Goal: Task Accomplishment & Management: Manage account settings

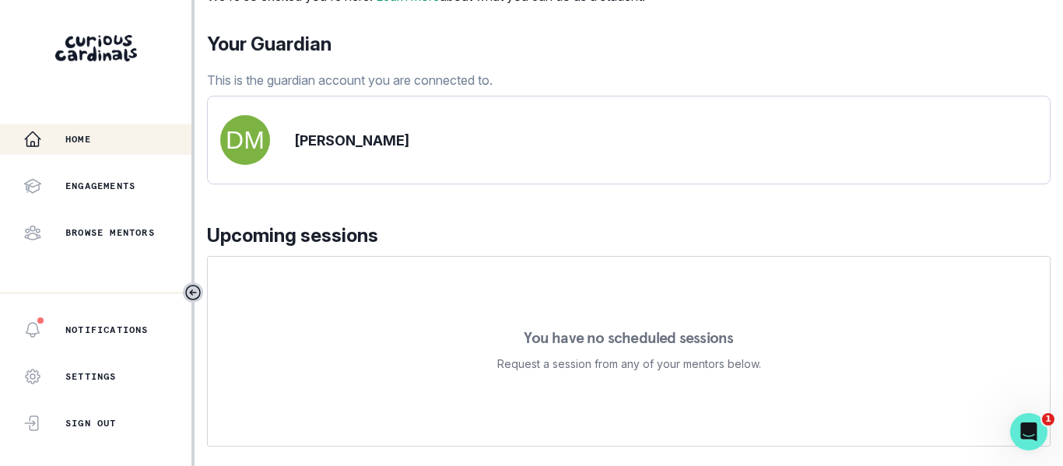
scroll to position [156, 0]
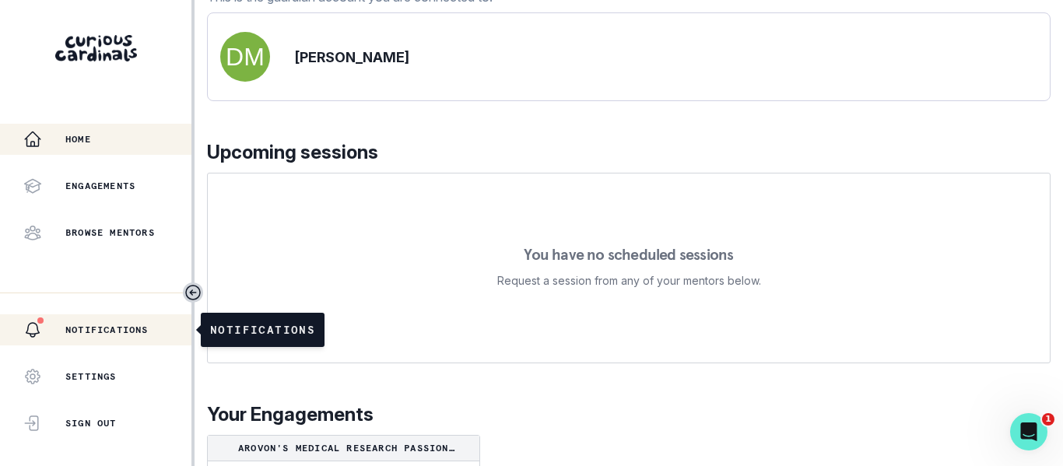
click at [93, 326] on p "Notifications" at bounding box center [106, 330] width 83 height 12
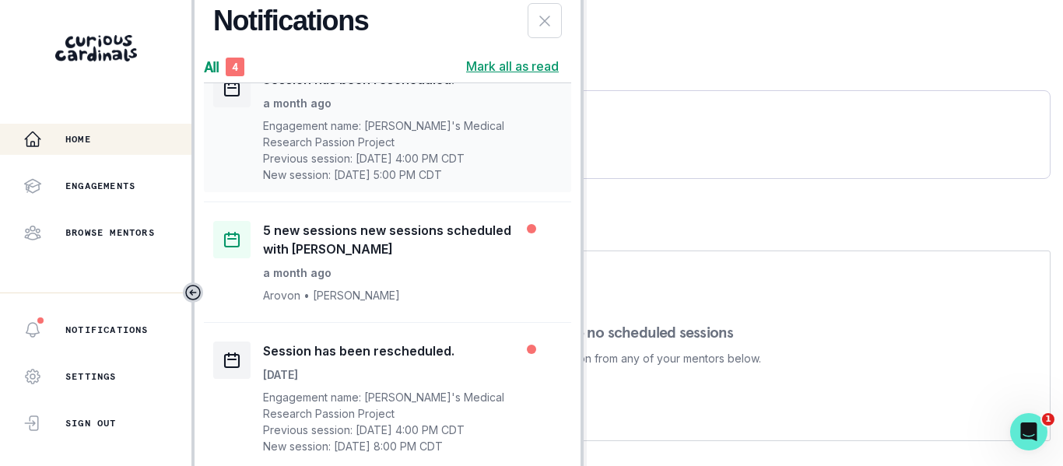
scroll to position [0, 0]
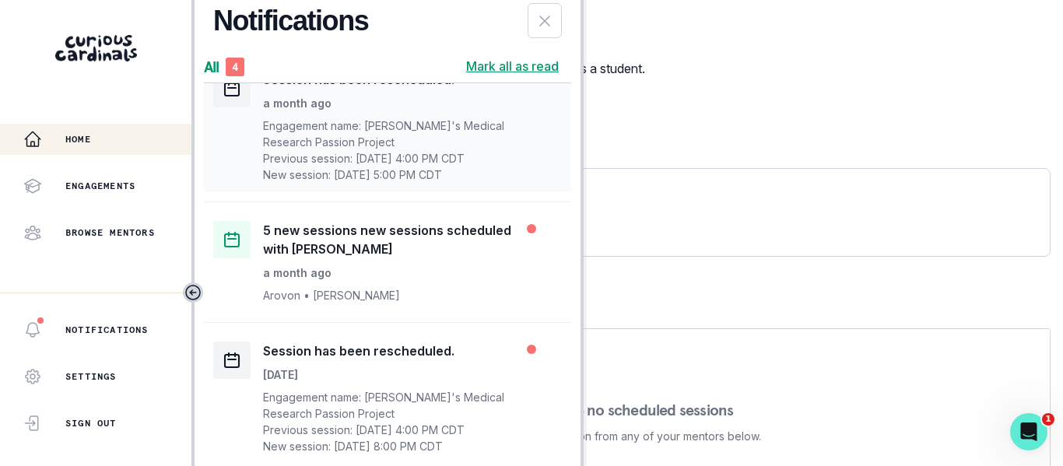
click at [725, 162] on div "Your Guardian This is the guardian account you are connected to." at bounding box center [629, 132] width 844 height 59
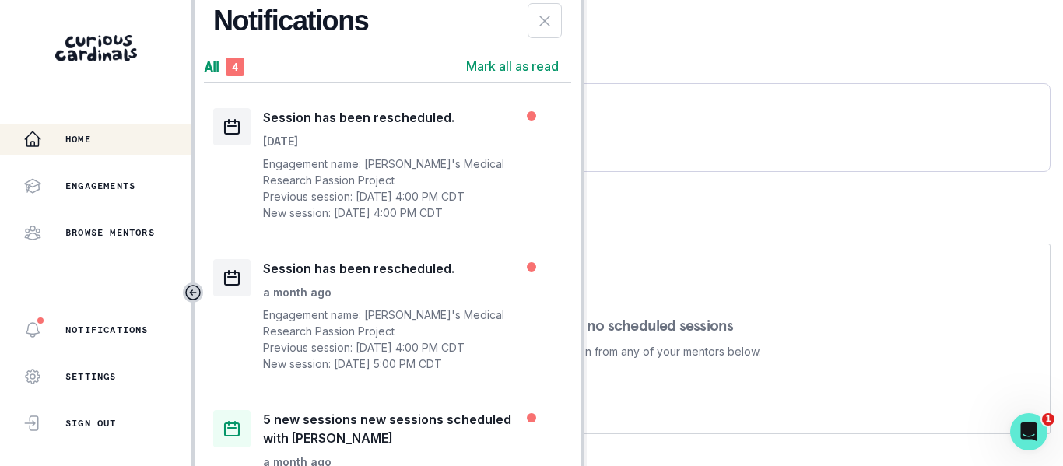
scroll to position [233, 0]
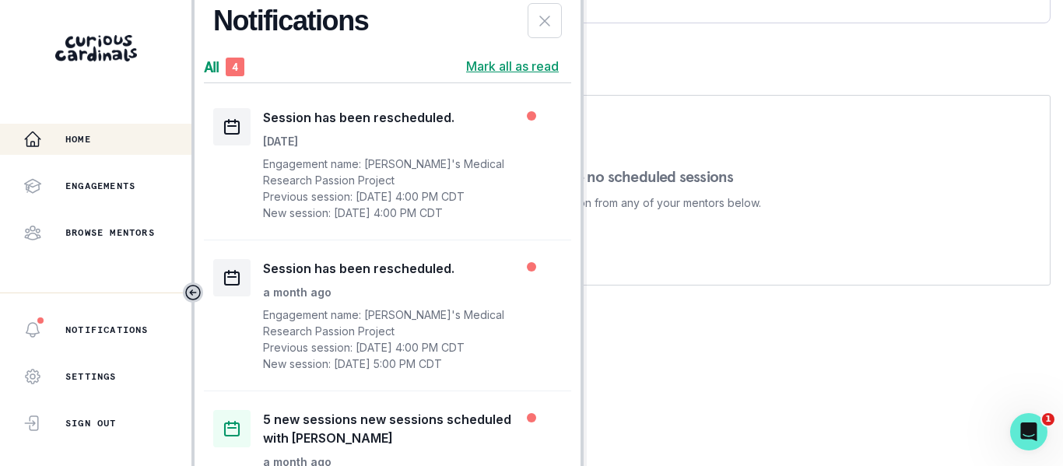
click at [752, 117] on div "You have no scheduled sessions Request a session from any of your mentors below." at bounding box center [629, 190] width 844 height 191
click at [82, 153] on button "Home" at bounding box center [97, 139] width 195 height 31
click at [86, 189] on p "Engagements" at bounding box center [100, 186] width 70 height 12
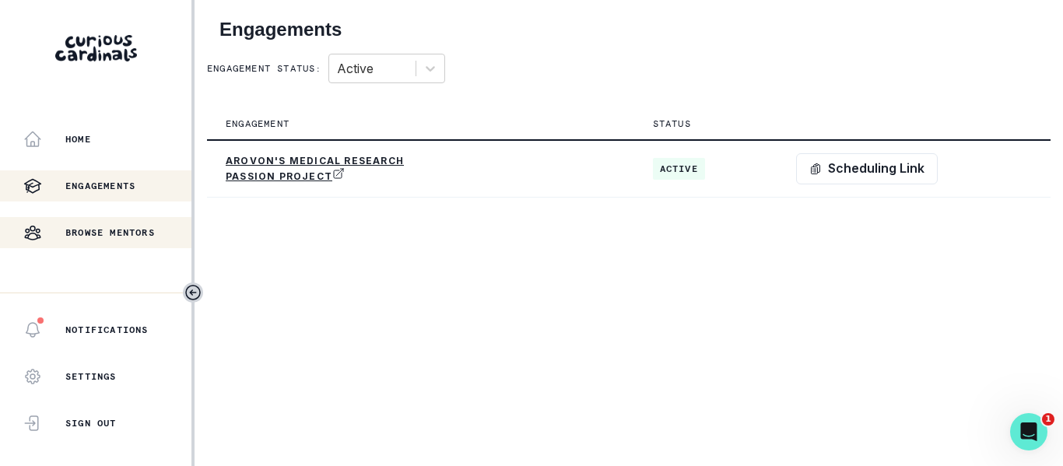
click at [101, 240] on div "Browse Mentors" at bounding box center [107, 232] width 168 height 19
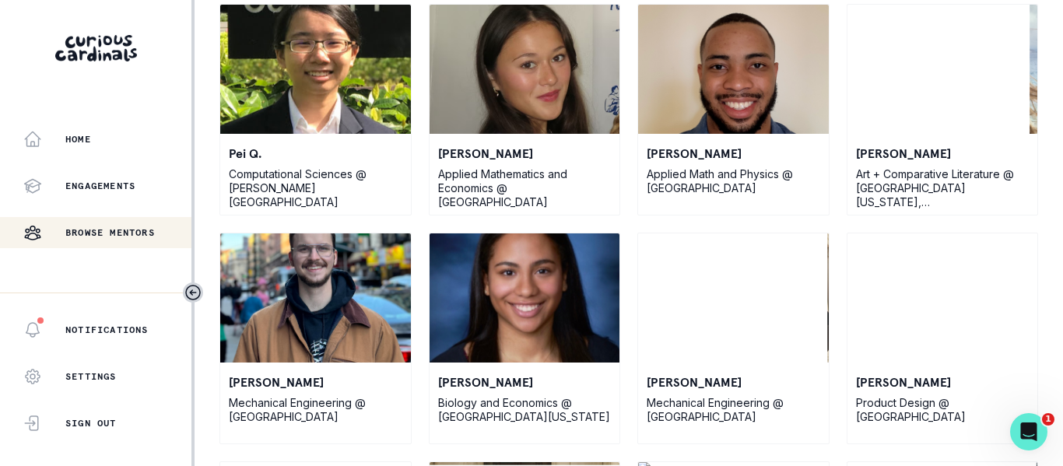
scroll to position [389, 0]
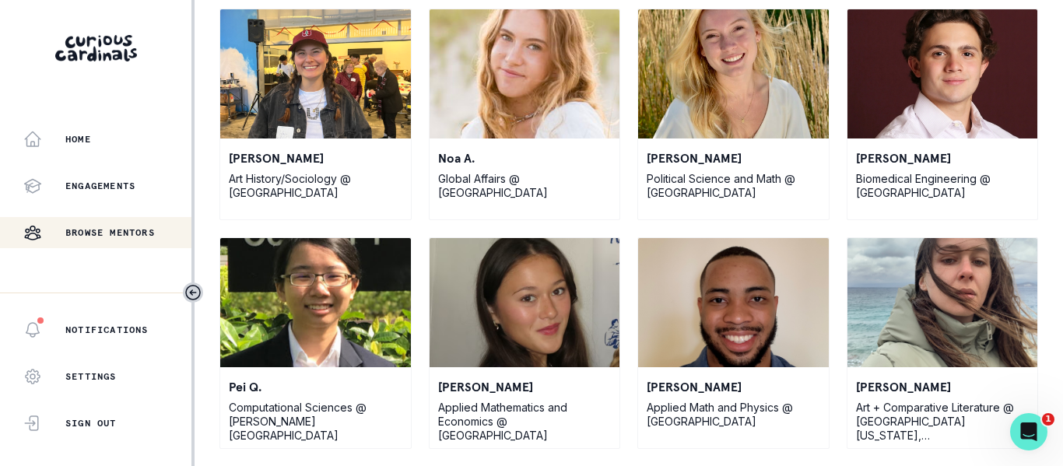
click at [1034, 433] on icon "Open Intercom Messenger" at bounding box center [1029, 433] width 26 height 26
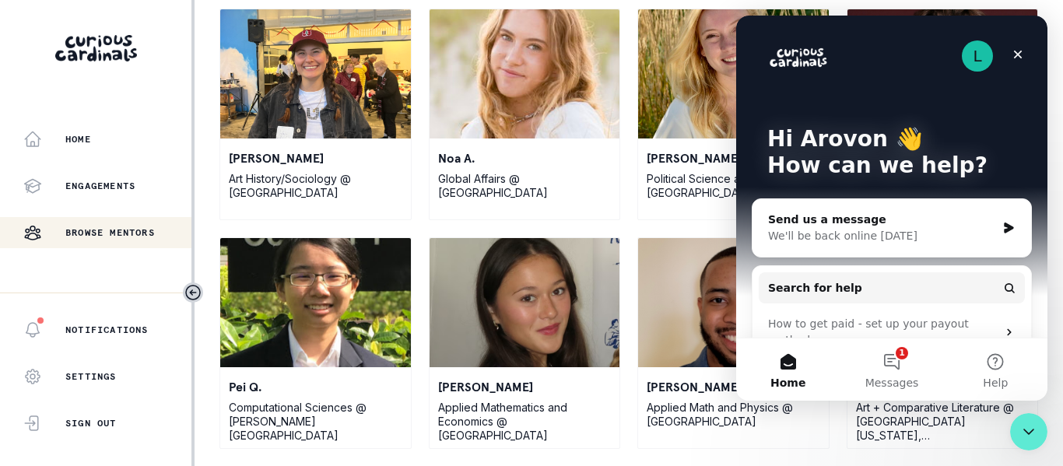
scroll to position [0, 0]
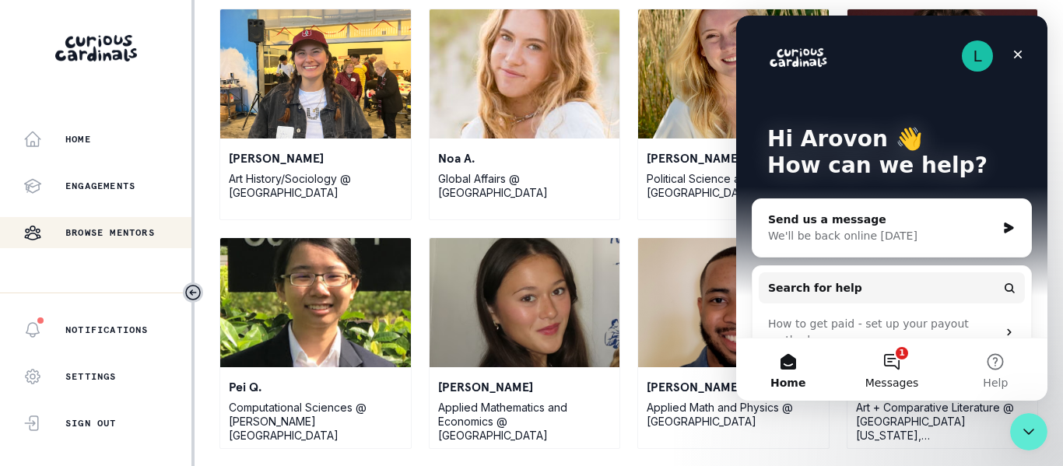
click at [896, 359] on button "1 Messages" at bounding box center [892, 370] width 104 height 62
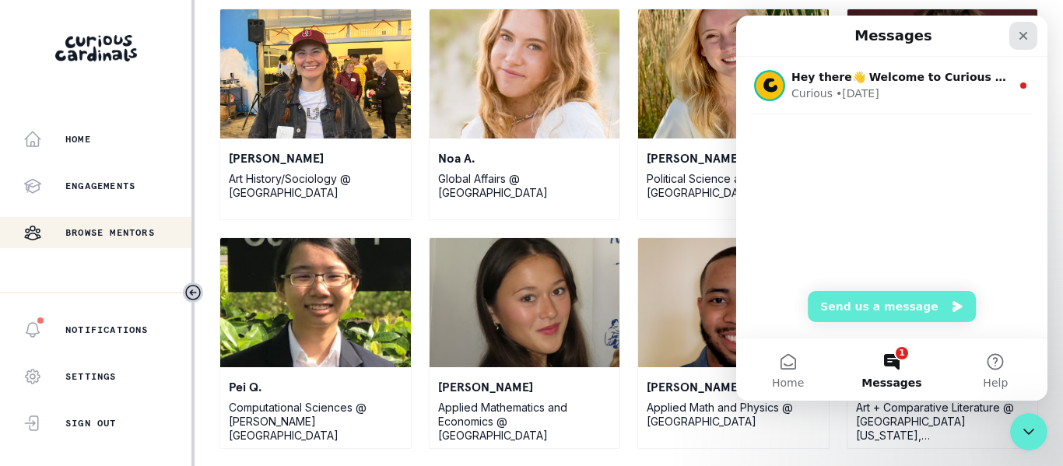
click at [1027, 30] on icon "Close" at bounding box center [1023, 36] width 12 height 12
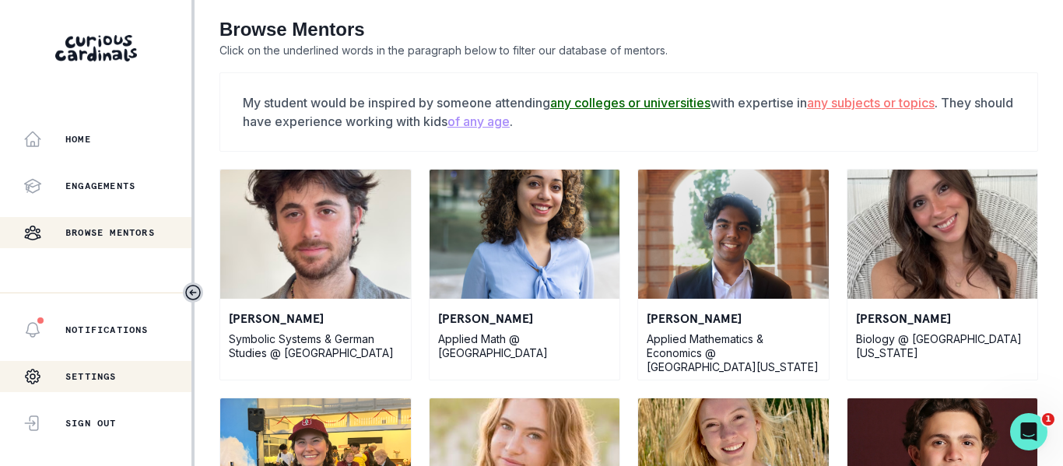
click at [79, 383] on div "Settings" at bounding box center [69, 376] width 93 height 31
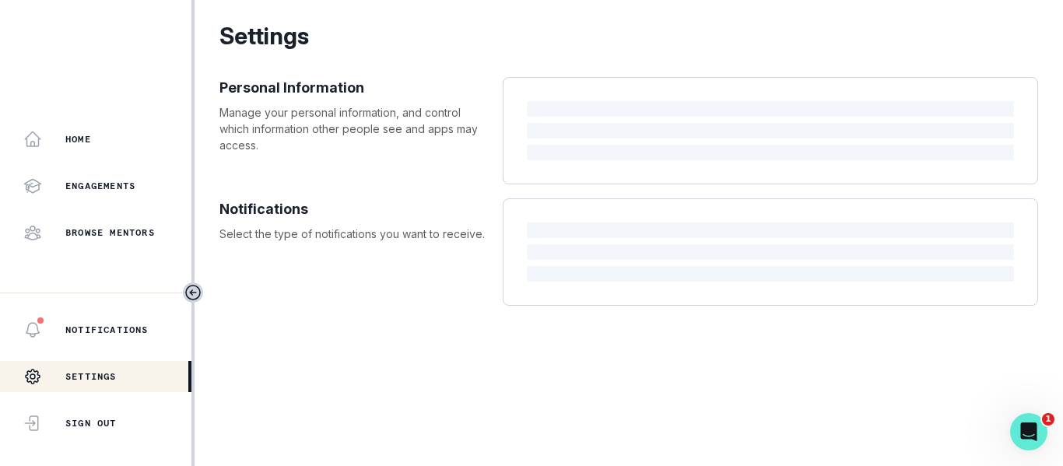
select select "America/[GEOGRAPHIC_DATA]"
select select "9th Grade"
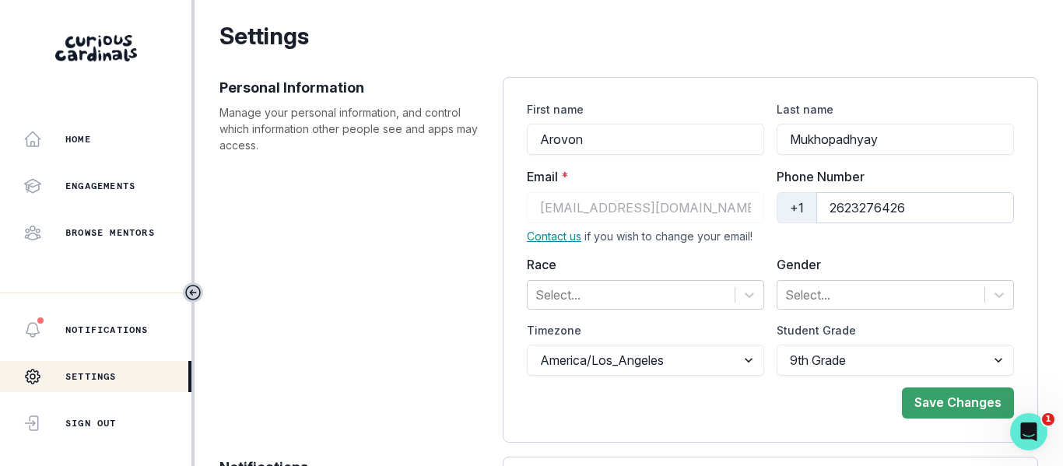
drag, startPoint x: 948, startPoint y: 208, endPoint x: 809, endPoint y: 199, distance: 138.8
click at [816, 199] on input "2623276426" at bounding box center [915, 207] width 198 height 31
click at [1028, 255] on div "Settings Personal Information Manage your personal information, and control whi…" at bounding box center [629, 328] width 844 height 618
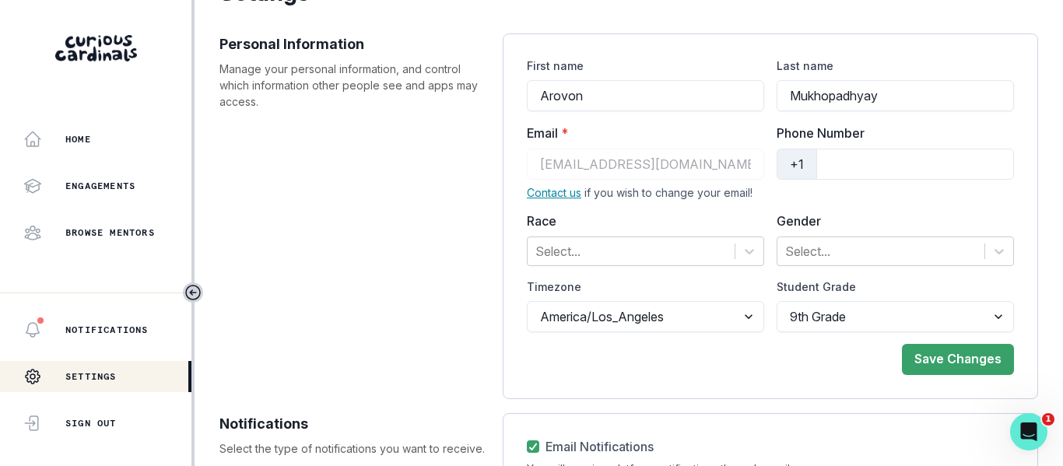
scroll to position [78, 0]
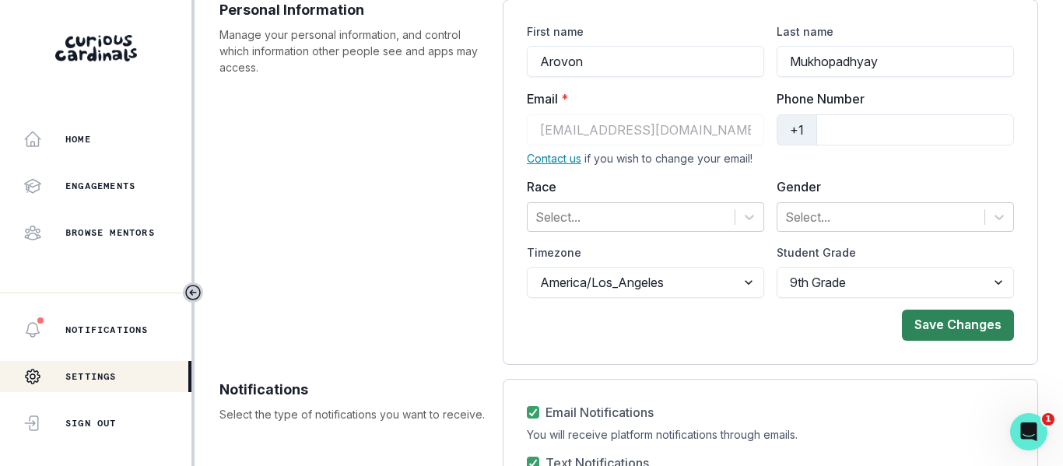
click at [937, 325] on button "Save Changes" at bounding box center [958, 325] width 112 height 31
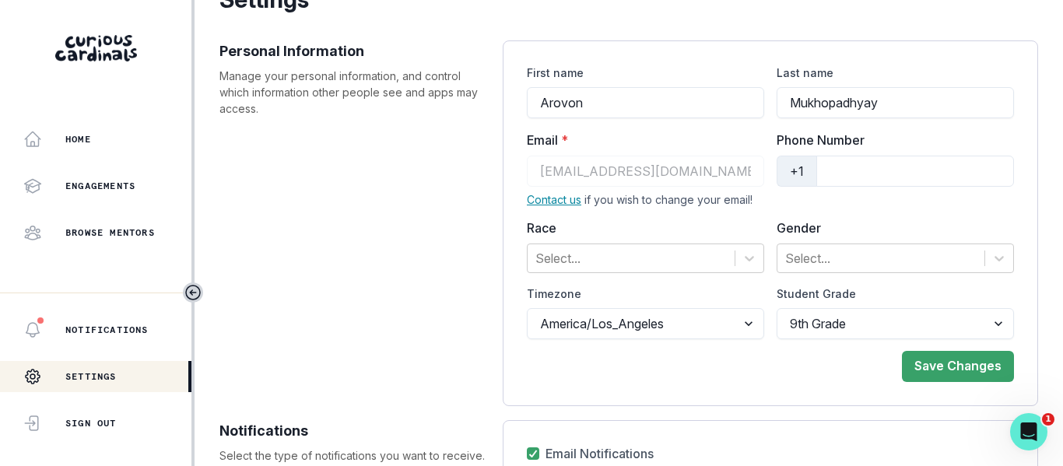
scroll to position [0, 0]
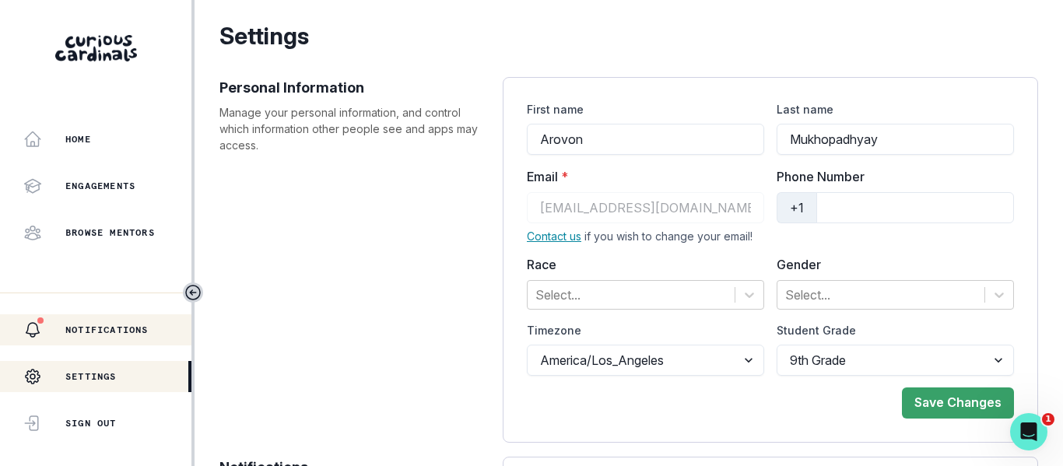
click at [109, 339] on div "Notifications" at bounding box center [107, 330] width 168 height 19
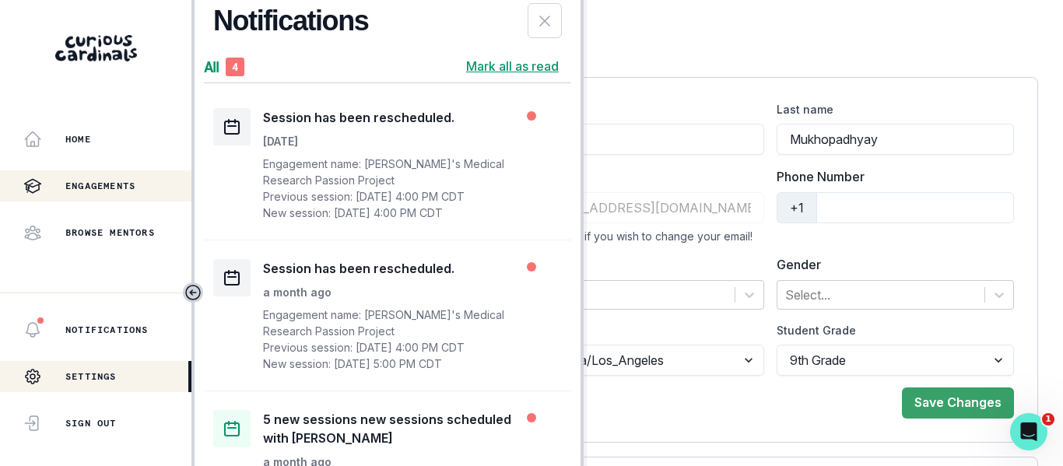
click at [86, 182] on p "Engagements" at bounding box center [100, 186] width 70 height 12
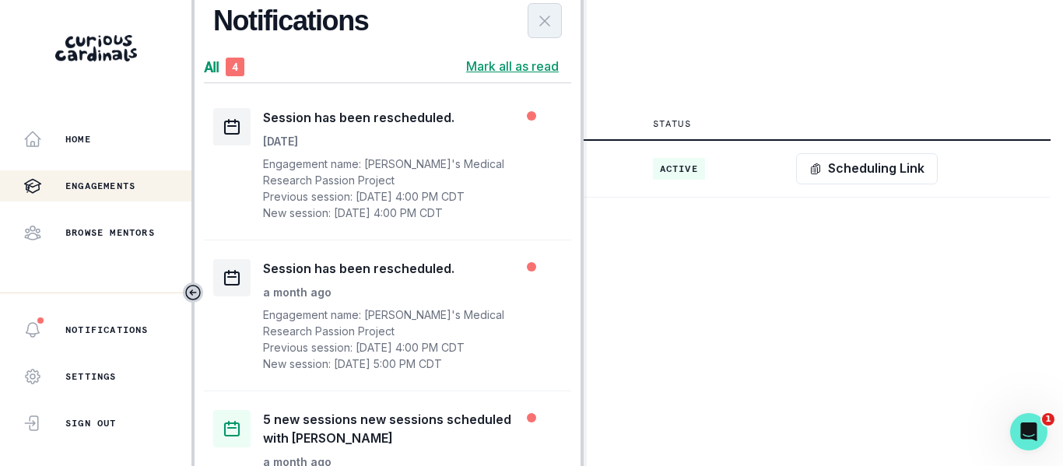
click at [545, 26] on icon "Close Notifications Panel" at bounding box center [544, 21] width 19 height 19
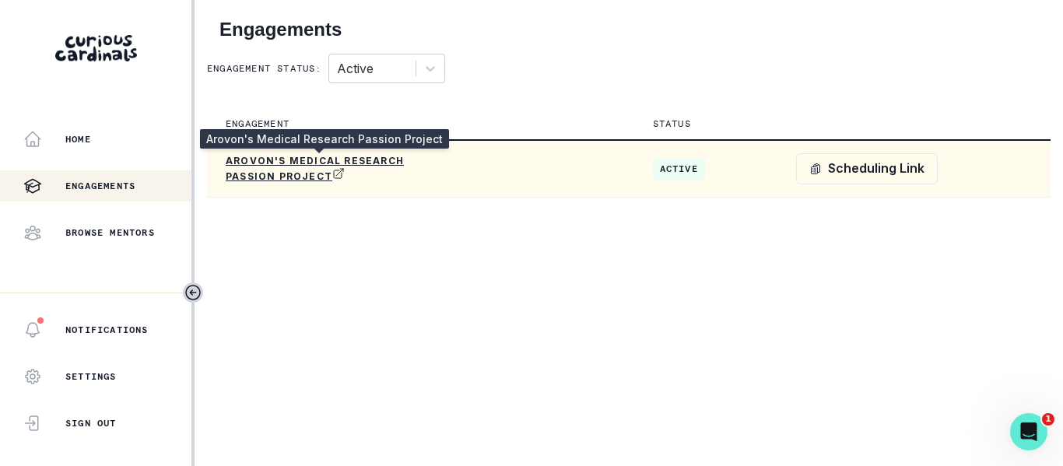
click at [273, 172] on p "Arovon's Medical Research Passion Project" at bounding box center [319, 169] width 187 height 28
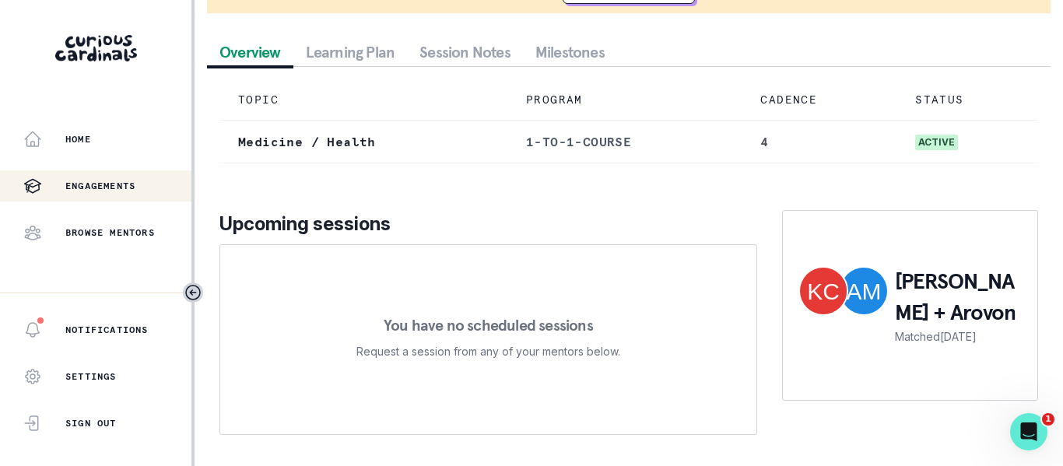
scroll to position [301, 0]
click at [82, 127] on button "Home" at bounding box center [95, 139] width 191 height 31
